Goal: Information Seeking & Learning: Check status

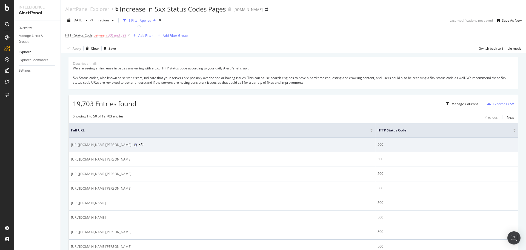
click at [137, 144] on icon at bounding box center [135, 144] width 3 height 3
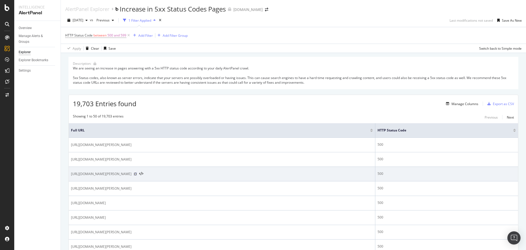
click at [137, 174] on icon at bounding box center [135, 173] width 3 height 3
